Goal: Task Accomplishment & Management: Manage account settings

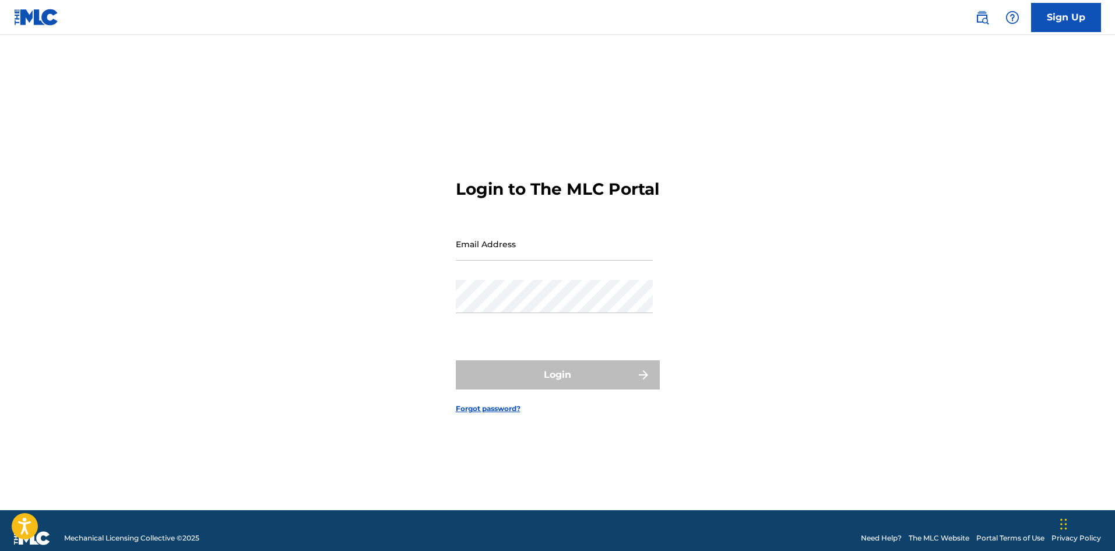
click at [566, 261] on input "Email Address" at bounding box center [554, 243] width 197 height 33
type input "[EMAIL_ADDRESS][DOMAIN_NAME]"
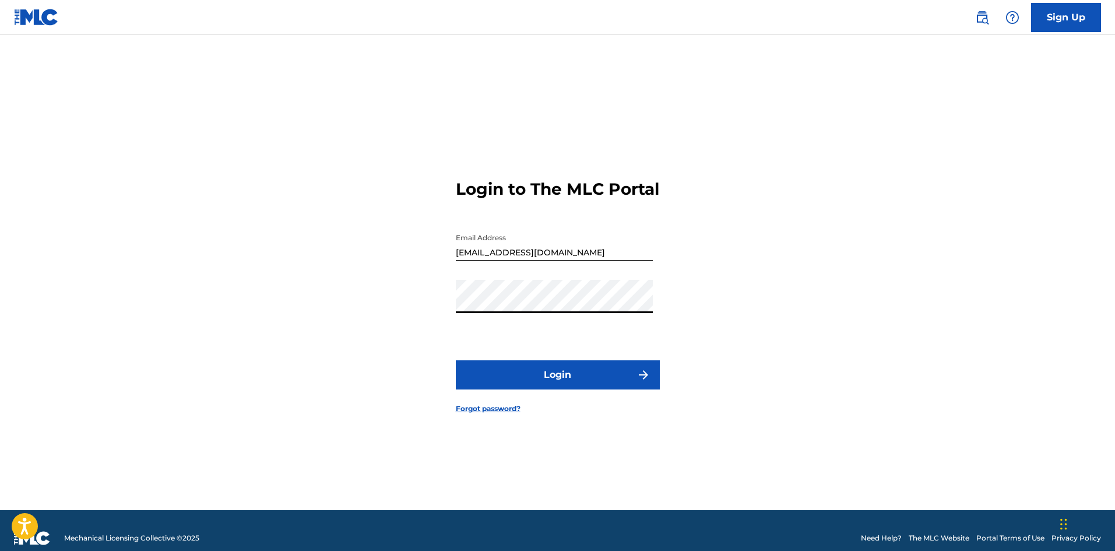
click at [574, 389] on button "Login" at bounding box center [558, 374] width 204 height 29
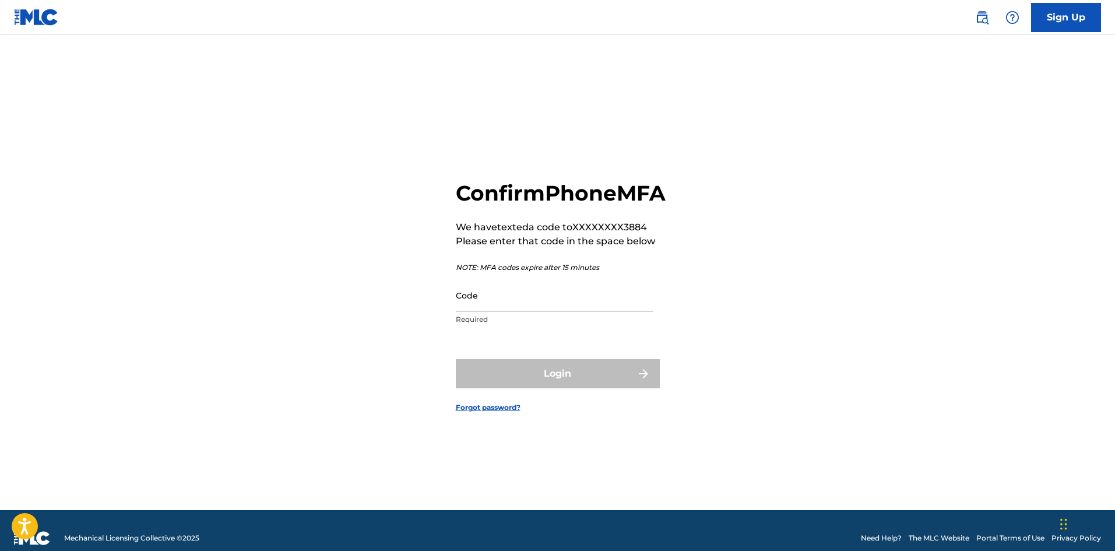
click at [529, 312] on input "Code" at bounding box center [554, 295] width 197 height 33
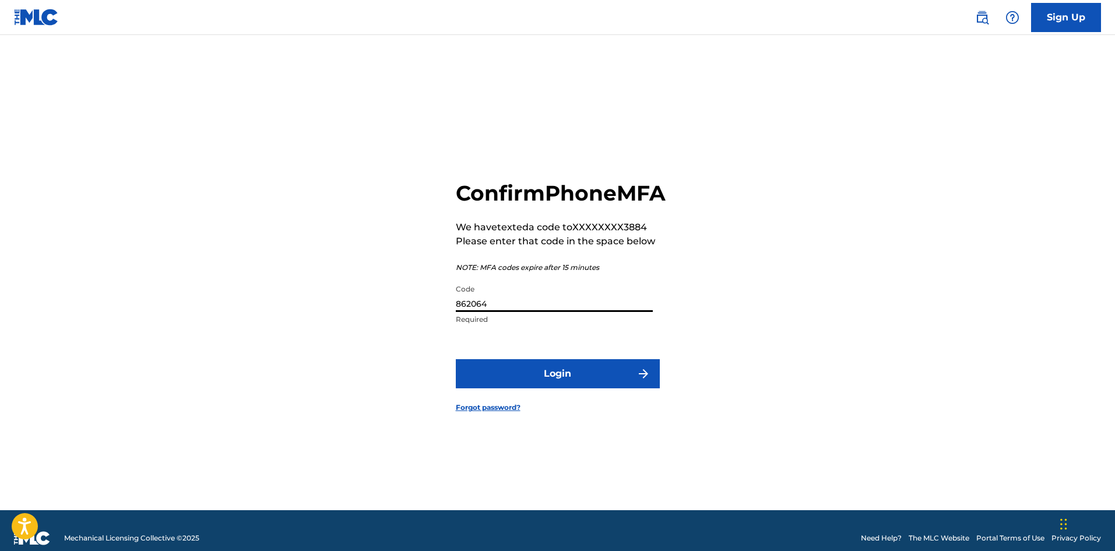
type input "862064"
click at [562, 386] on button "Login" at bounding box center [558, 373] width 204 height 29
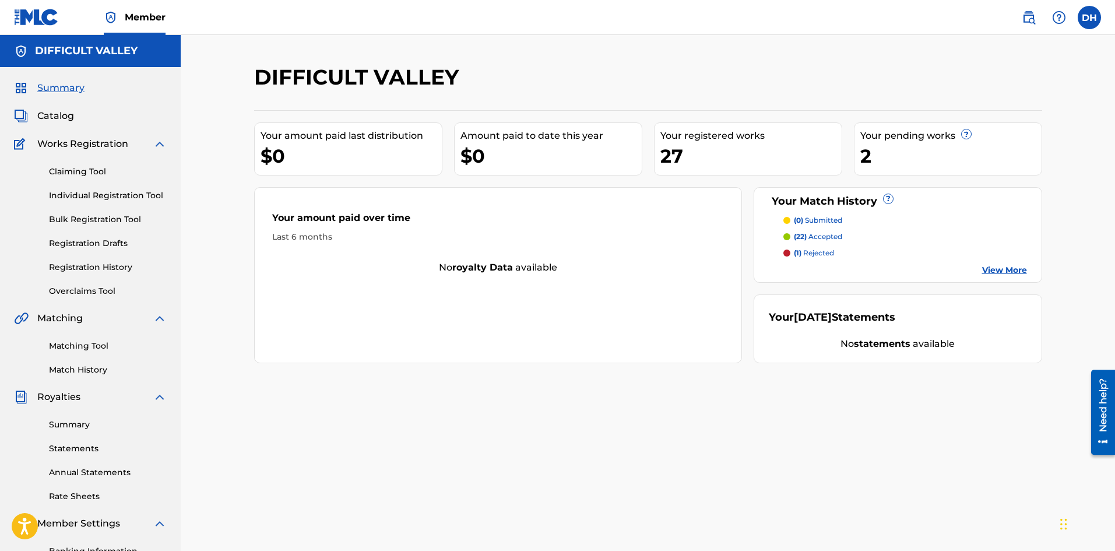
click at [985, 154] on div "2" at bounding box center [951, 156] width 181 height 26
click at [873, 162] on div "2" at bounding box center [951, 156] width 181 height 26
click at [57, 167] on link "Claiming Tool" at bounding box center [108, 172] width 118 height 12
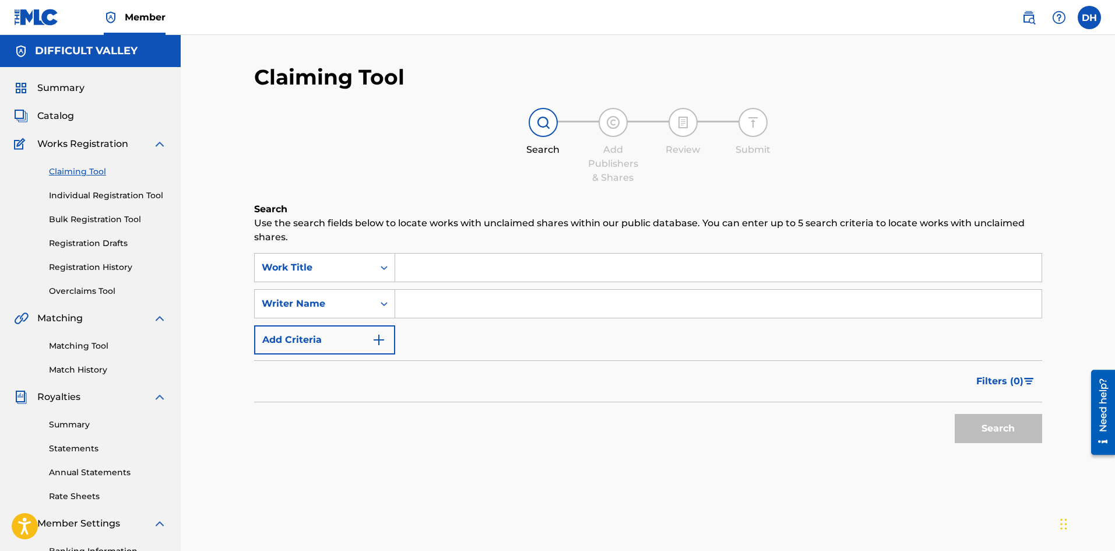
click at [68, 120] on span "Catalog" at bounding box center [55, 116] width 37 height 14
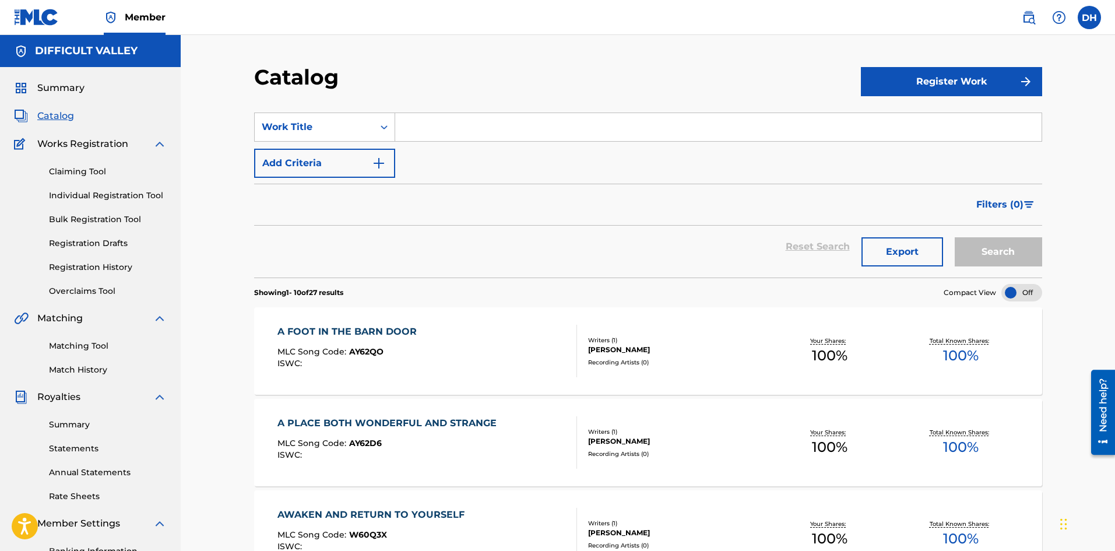
scroll to position [350, 0]
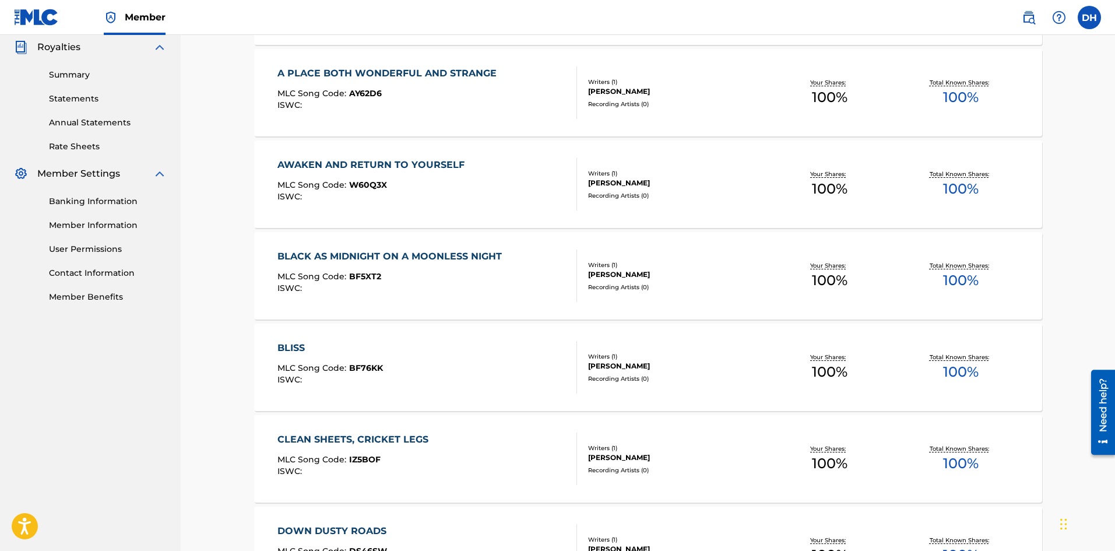
click at [713, 366] on div "[PERSON_NAME]" at bounding box center [676, 366] width 176 height 10
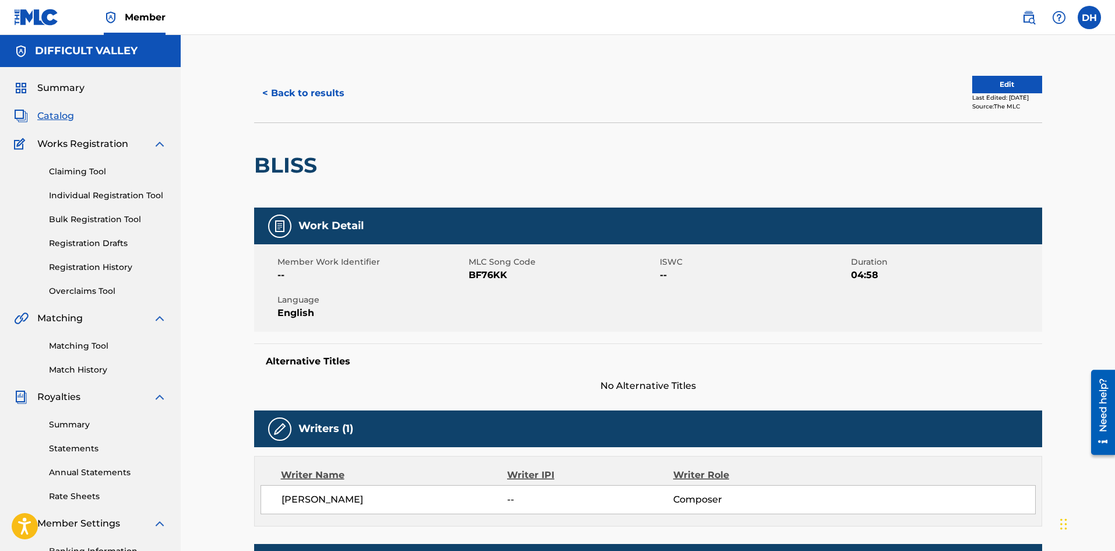
click at [280, 96] on button "< Back to results" at bounding box center [303, 93] width 99 height 29
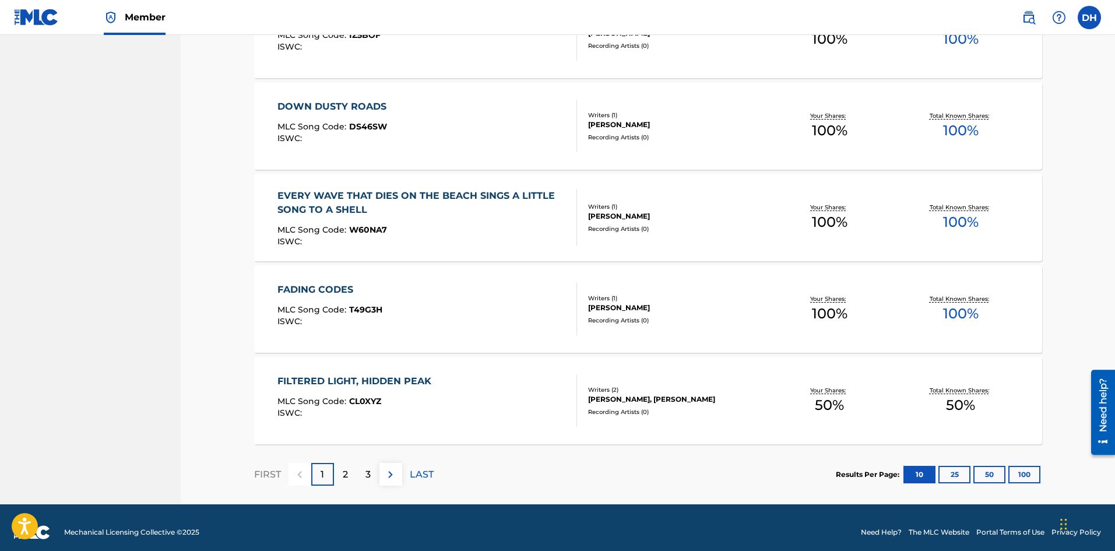
scroll to position [784, 0]
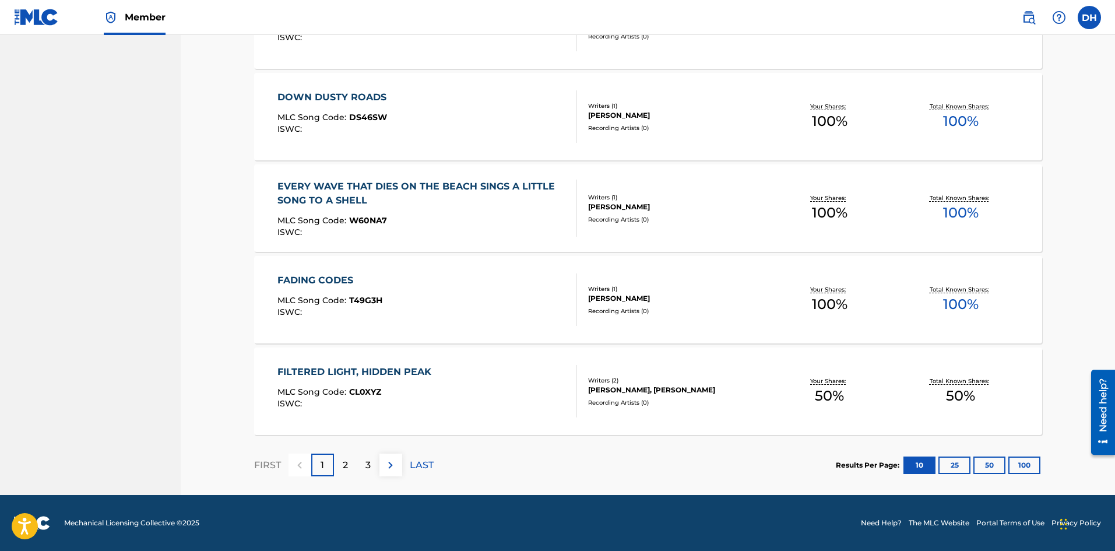
click at [355, 472] on div "2" at bounding box center [345, 465] width 23 height 23
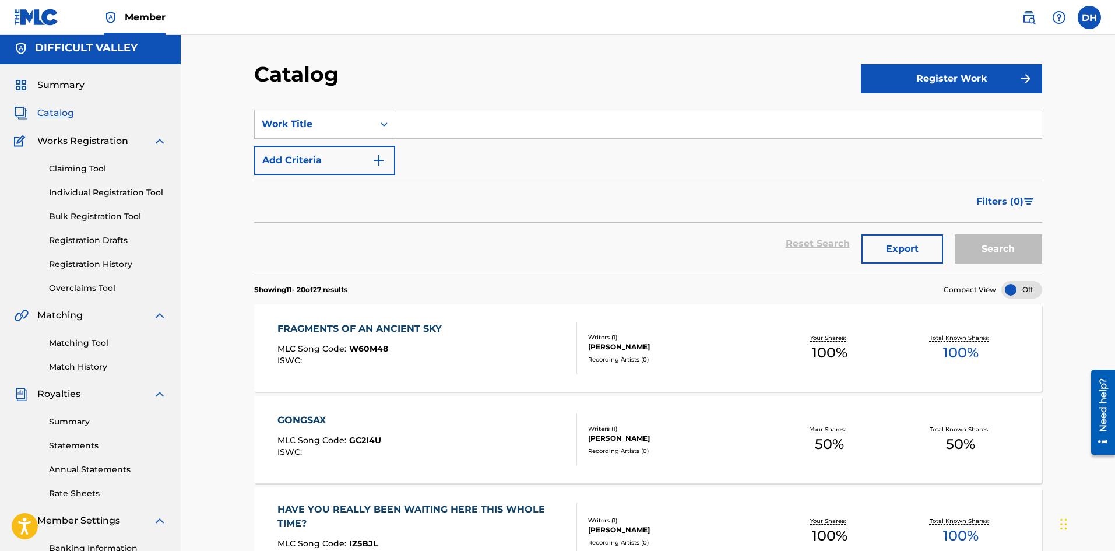
scroll to position [0, 0]
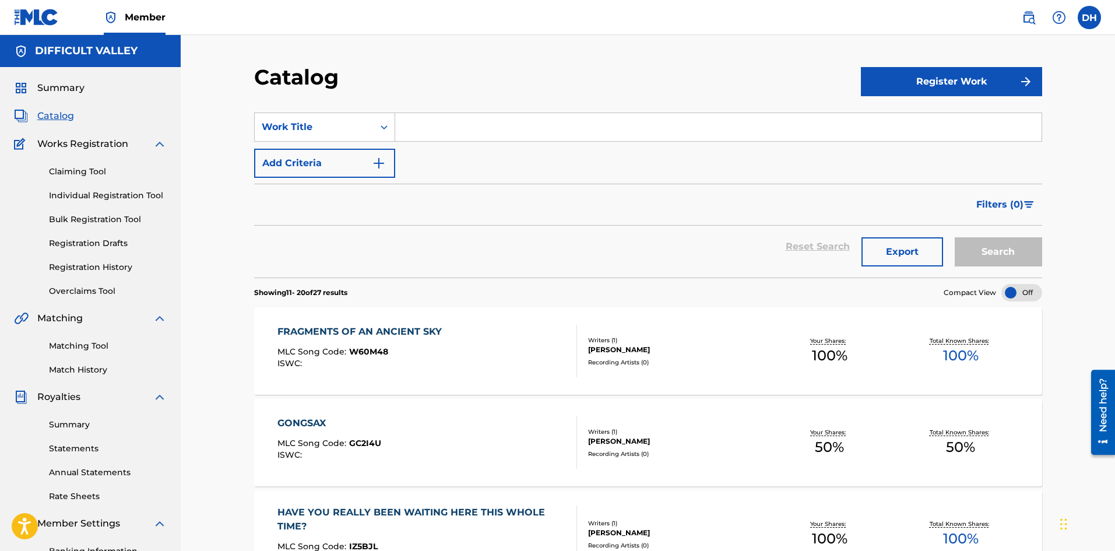
click at [82, 163] on div "Claiming Tool Individual Registration Tool Bulk Registration Tool Registration …" at bounding box center [90, 224] width 153 height 146
click at [75, 241] on link "Registration Drafts" at bounding box center [108, 243] width 118 height 12
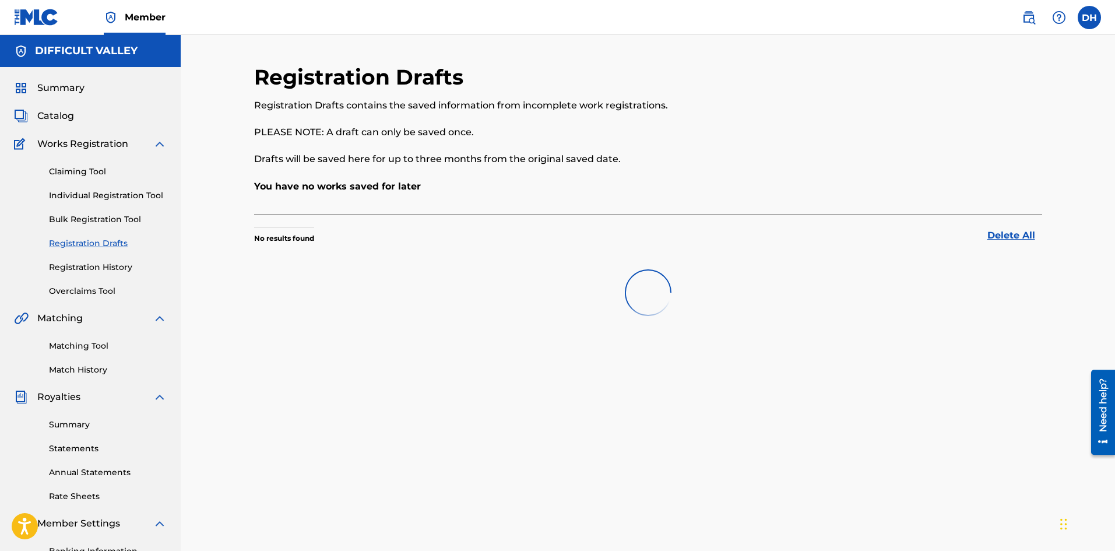
click at [76, 265] on link "Registration History" at bounding box center [108, 267] width 118 height 12
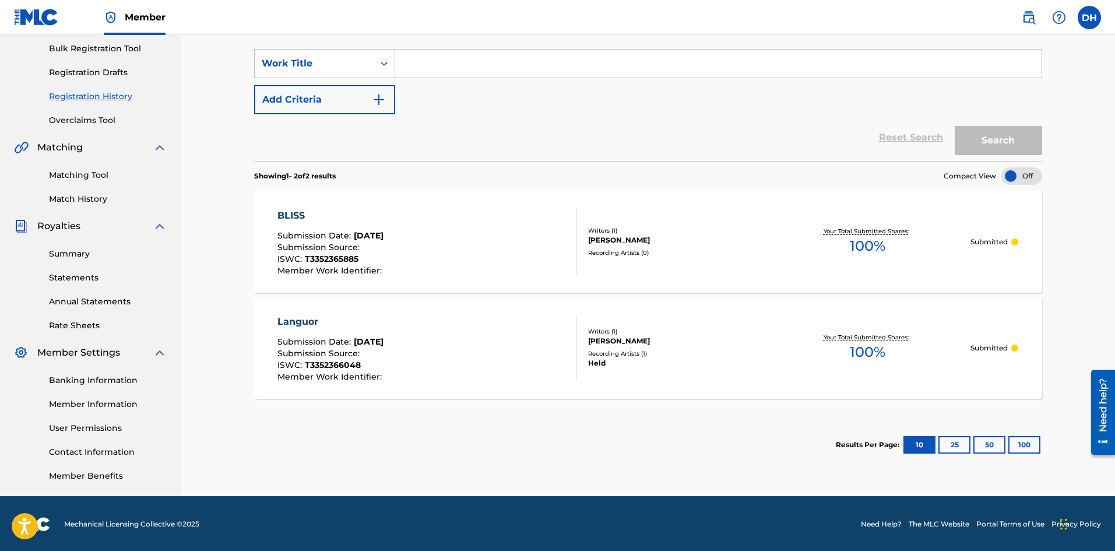
scroll to position [172, 0]
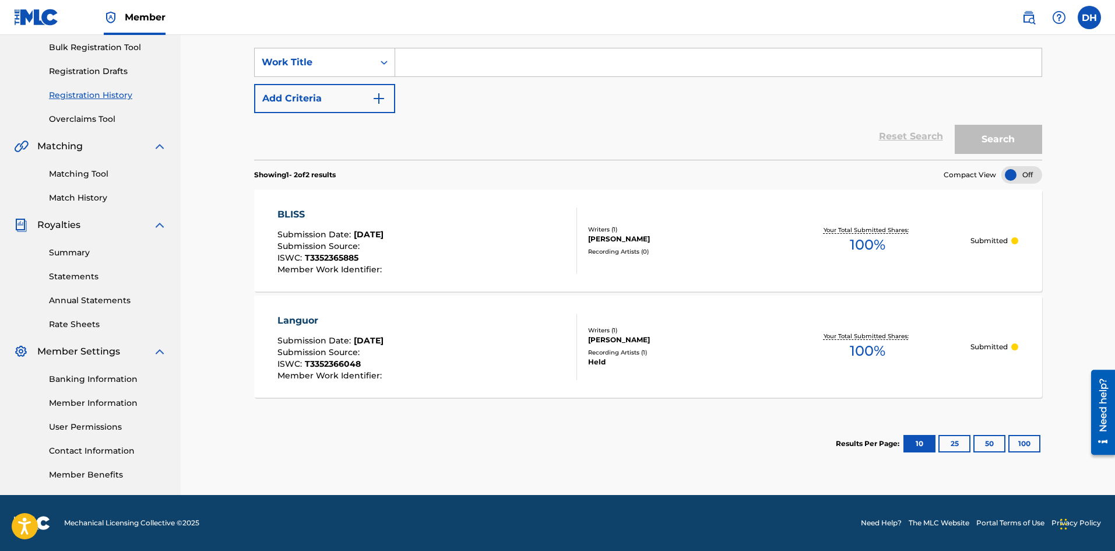
click at [998, 346] on p "Submitted" at bounding box center [989, 347] width 37 height 10
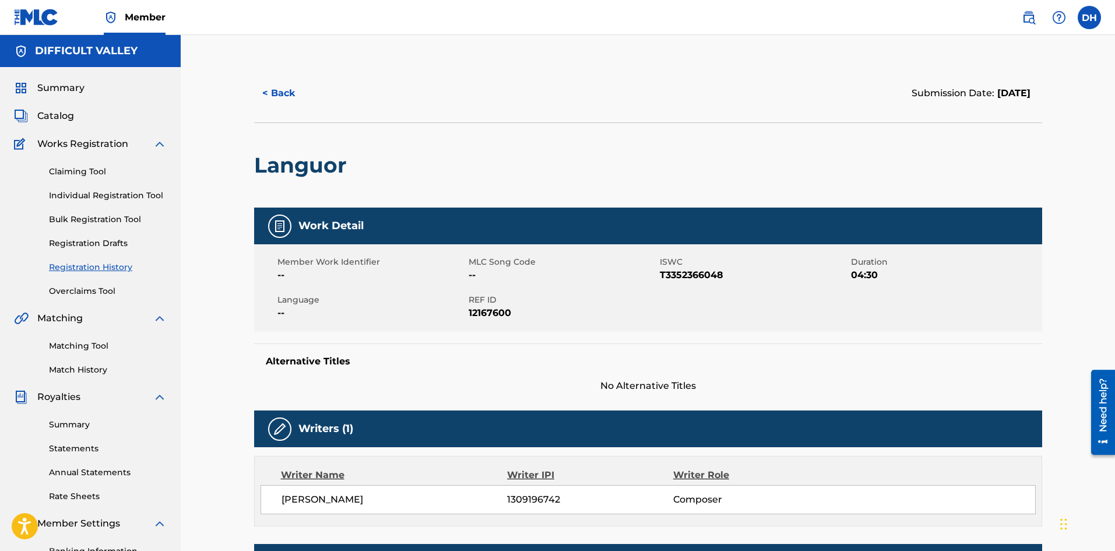
click at [275, 90] on button "< Back" at bounding box center [289, 93] width 70 height 29
